Goal: Information Seeking & Learning: Learn about a topic

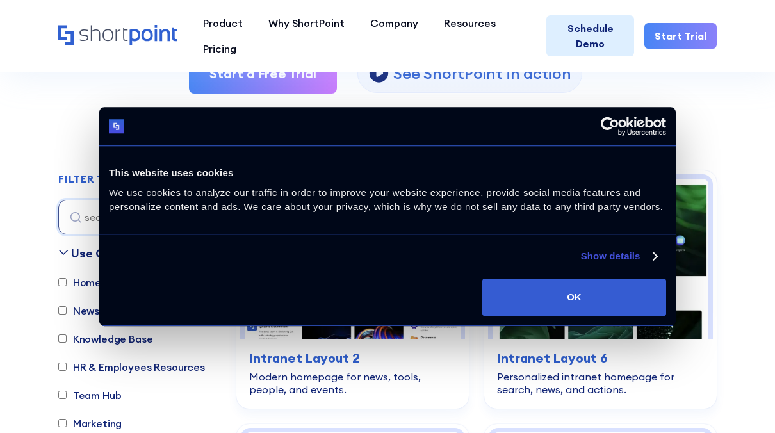
scroll to position [286, 0]
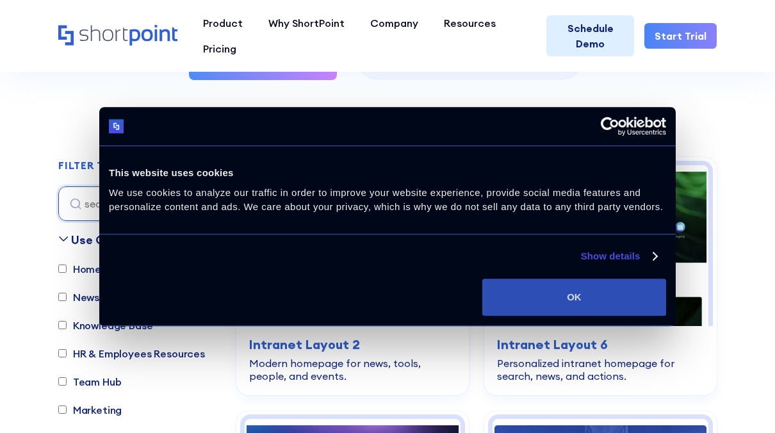
click at [611, 299] on button "OK" at bounding box center [575, 297] width 184 height 37
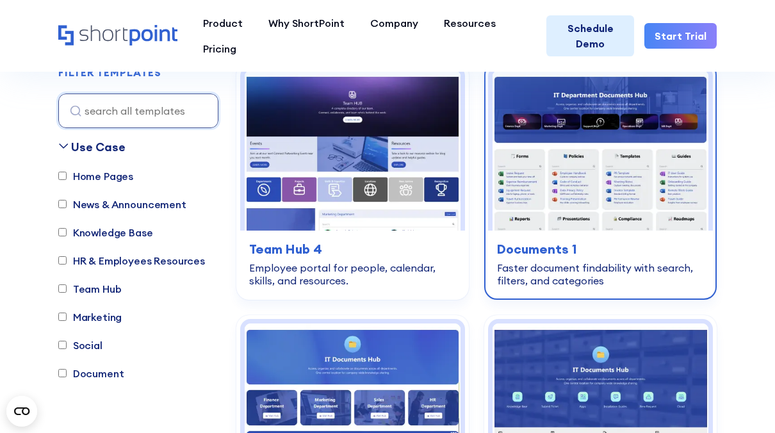
scroll to position [636, 0]
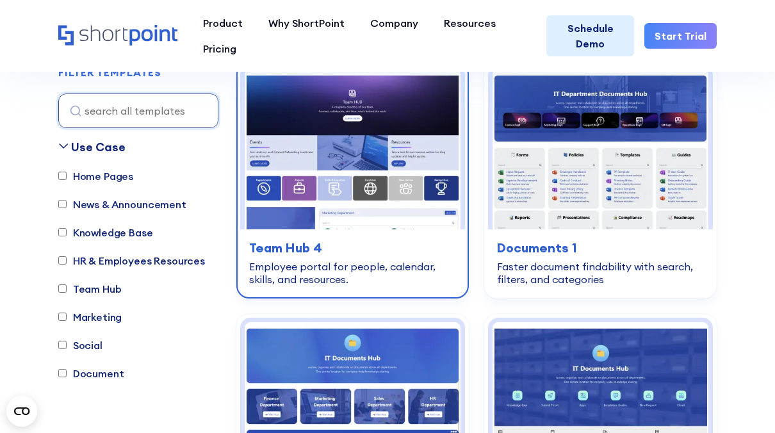
click at [384, 208] on img at bounding box center [353, 149] width 216 height 161
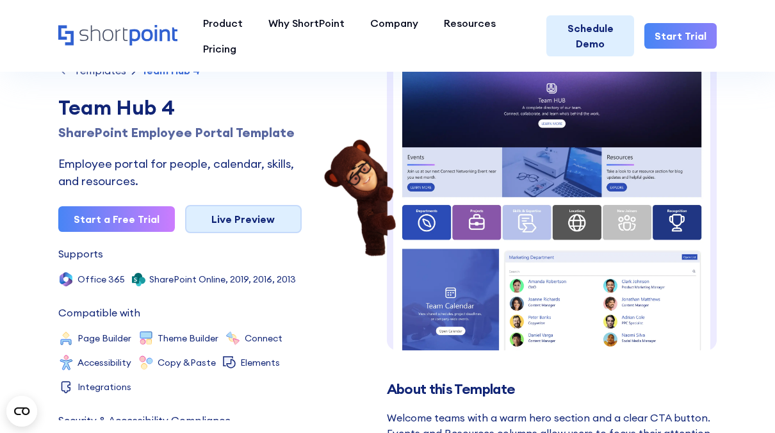
click at [262, 218] on link "Live Preview" at bounding box center [243, 219] width 117 height 28
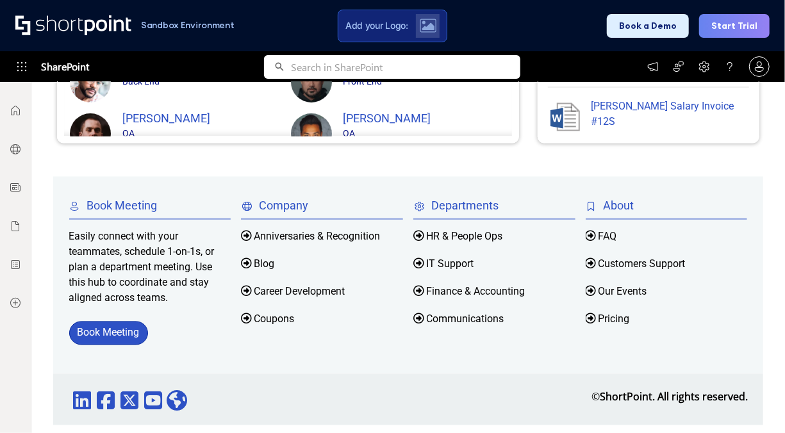
scroll to position [1215, 0]
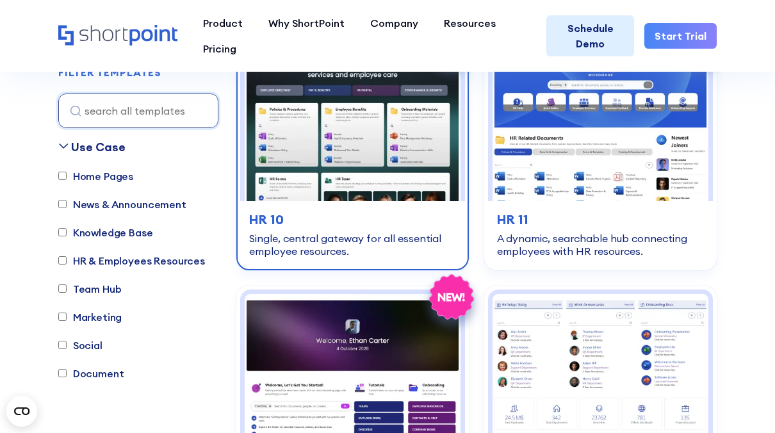
scroll to position [1933, 0]
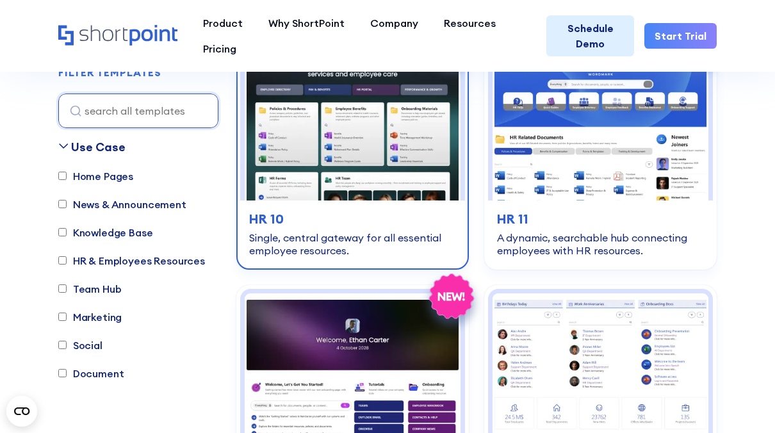
click at [357, 235] on div "Single, central gateway for all essential employee resources." at bounding box center [352, 244] width 207 height 26
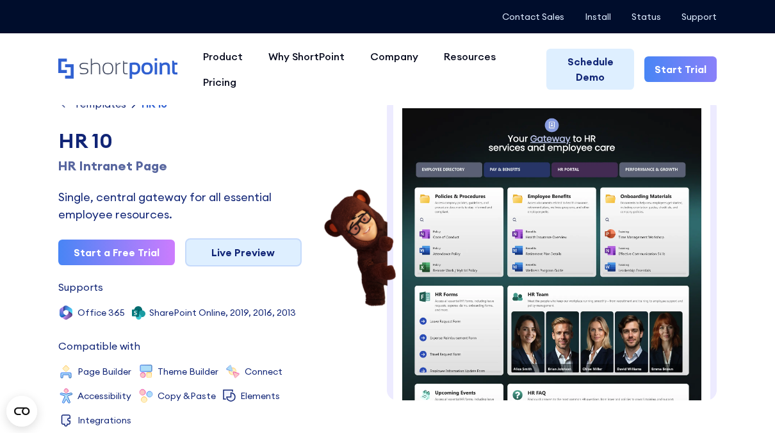
scroll to position [13, 0]
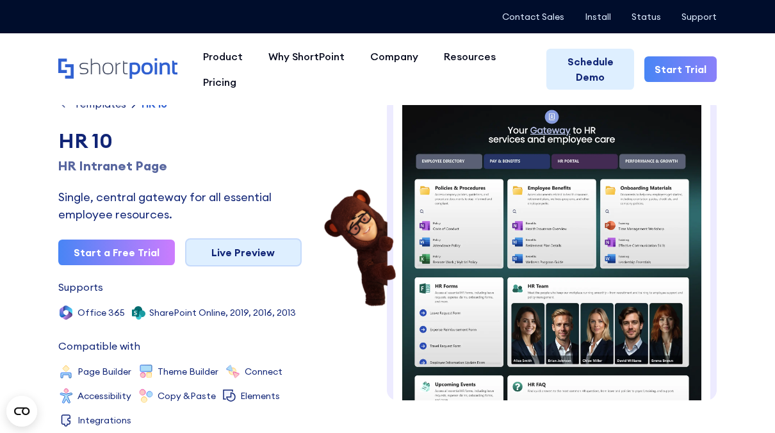
click at [256, 245] on link "Live Preview" at bounding box center [243, 252] width 117 height 28
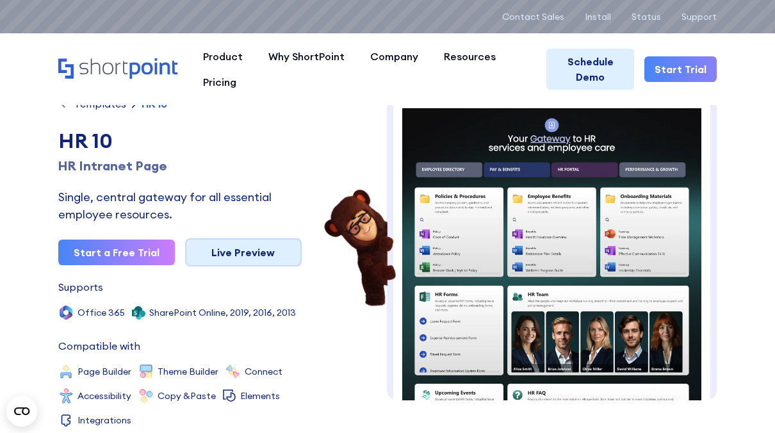
scroll to position [0, 0]
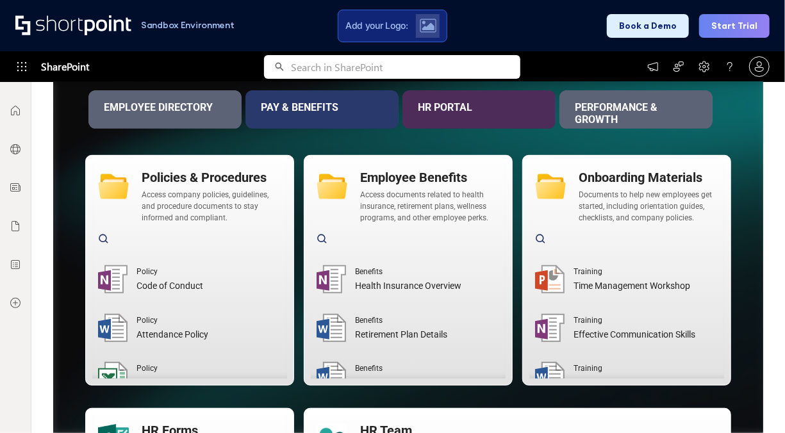
scroll to position [256, 0]
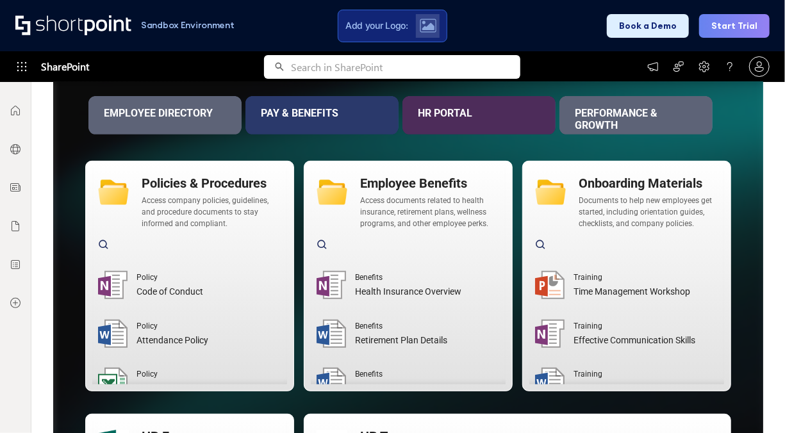
click at [597, 167] on div "Onboarding Materials Documents to help new employees get started, including ori…" at bounding box center [626, 276] width 209 height 231
click at [591, 188] on div "Onboarding Materials" at bounding box center [649, 183] width 140 height 19
drag, startPoint x: 591, startPoint y: 188, endPoint x: 604, endPoint y: 231, distance: 45.0
click at [604, 231] on div "Onboarding Materials Documents to help new employees get started, including ori…" at bounding box center [626, 276] width 195 height 217
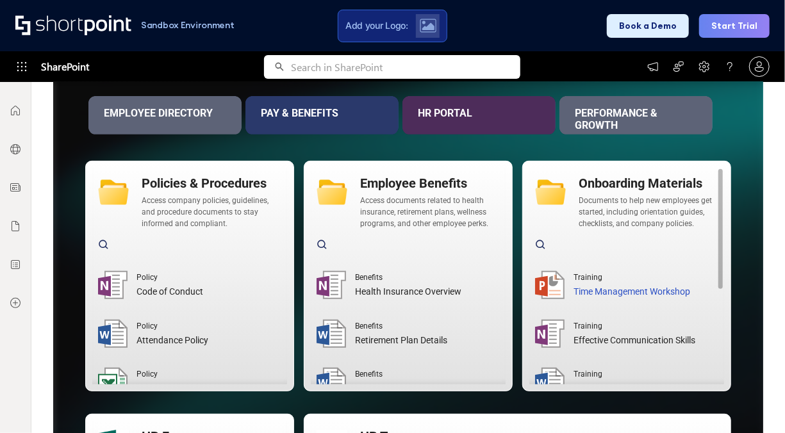
drag, startPoint x: 604, startPoint y: 231, endPoint x: 588, endPoint y: 289, distance: 60.0
click at [588, 289] on div "Time Management Workshop" at bounding box center [646, 291] width 145 height 13
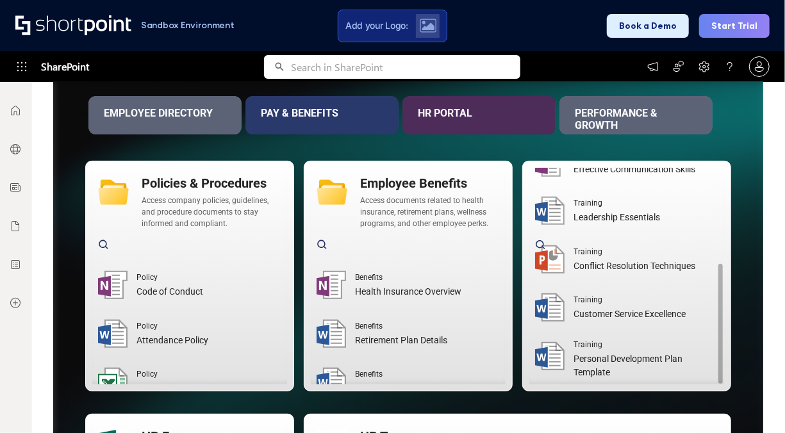
click at [565, 258] on div at bounding box center [564, 245] width 63 height 27
click at [545, 256] on div at bounding box center [564, 245] width 63 height 27
click at [536, 240] on icon at bounding box center [540, 244] width 9 height 9
click at [621, 272] on div "Conflict Resolution Techniques" at bounding box center [646, 266] width 145 height 13
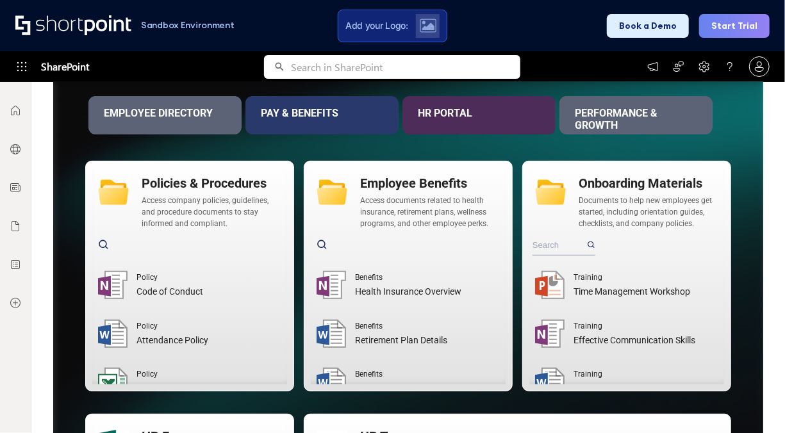
scroll to position [0, 0]
